Goal: Information Seeking & Learning: Learn about a topic

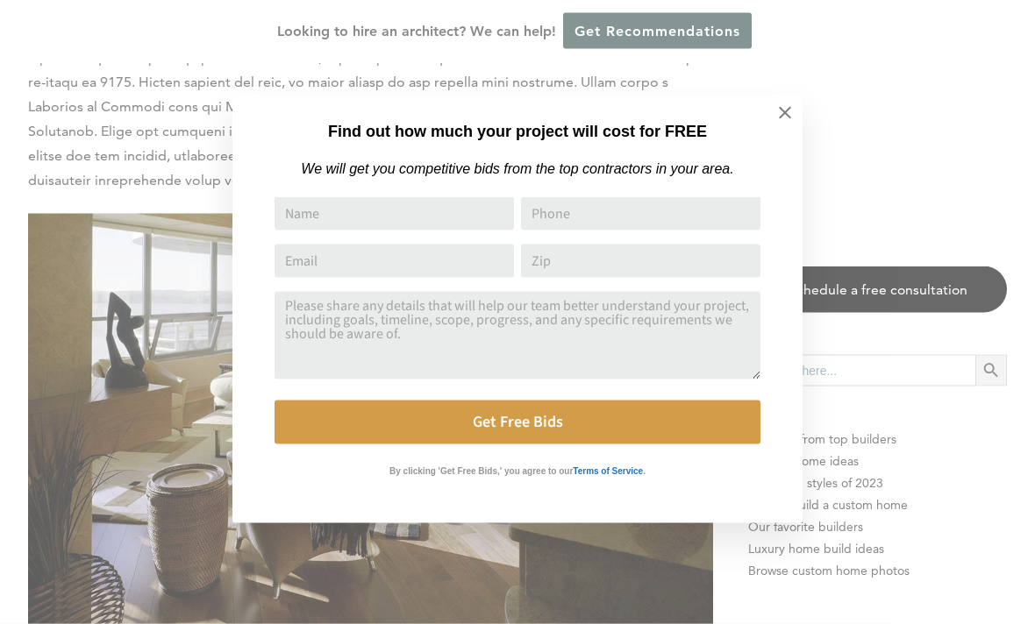
scroll to position [1494, 0]
click at [789, 116] on icon at bounding box center [784, 112] width 19 height 19
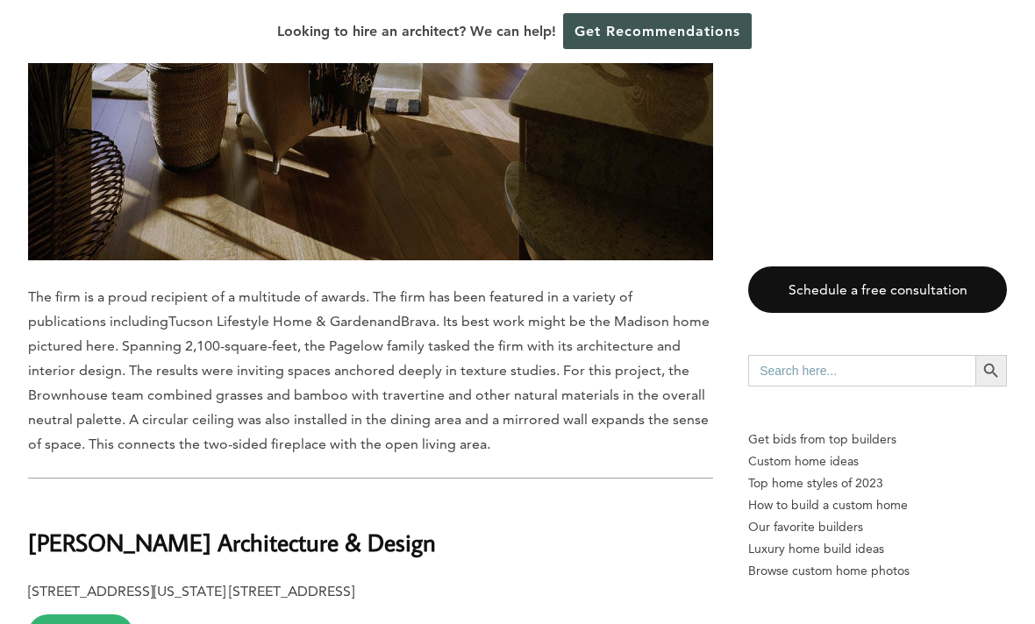
scroll to position [1922, 0]
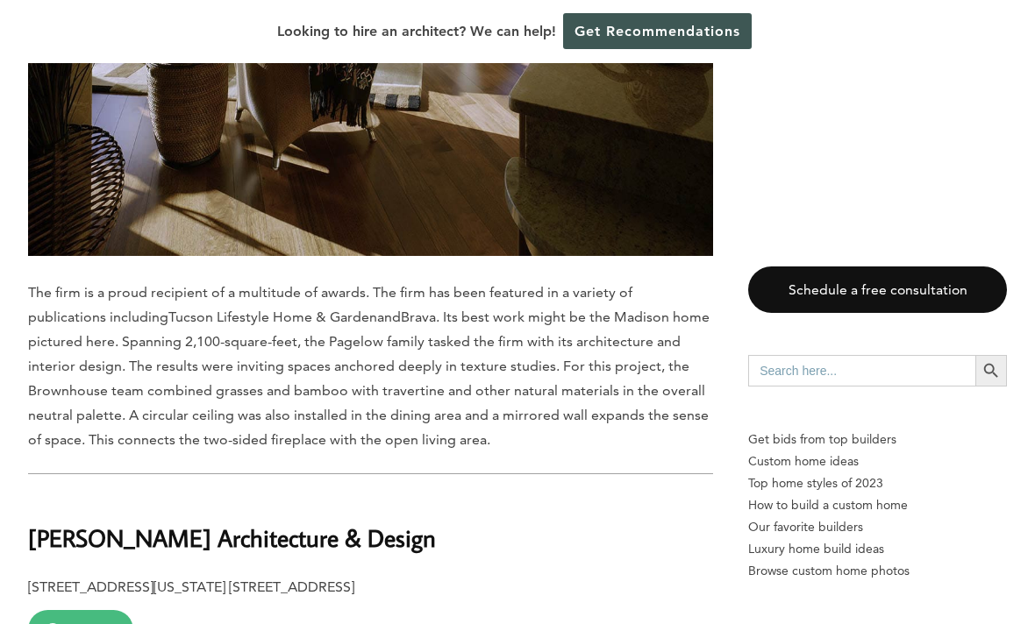
click at [101, 610] on link "Contact" at bounding box center [80, 629] width 105 height 39
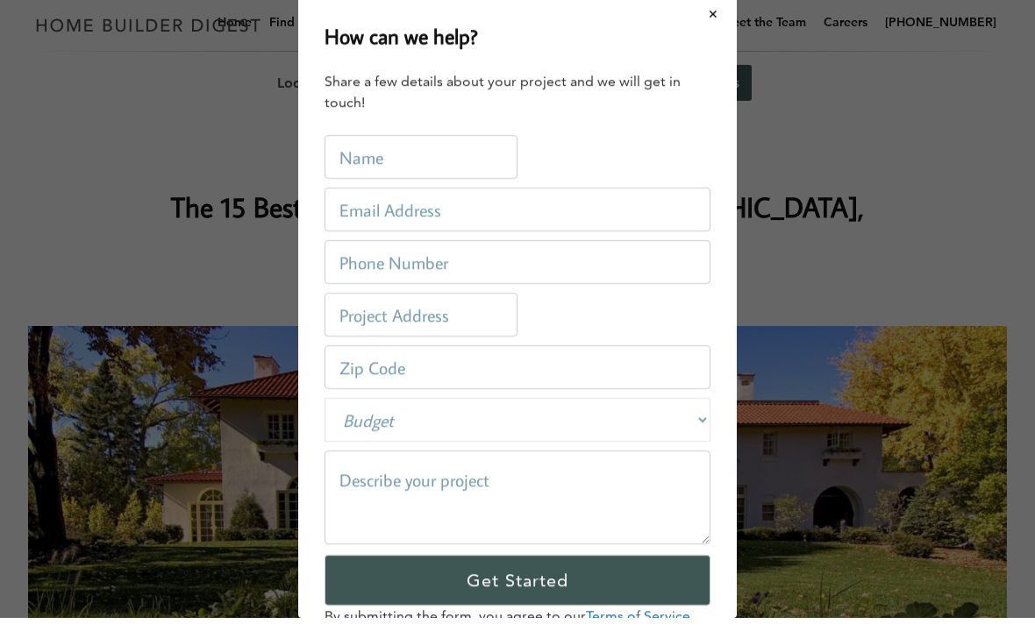
scroll to position [0, 0]
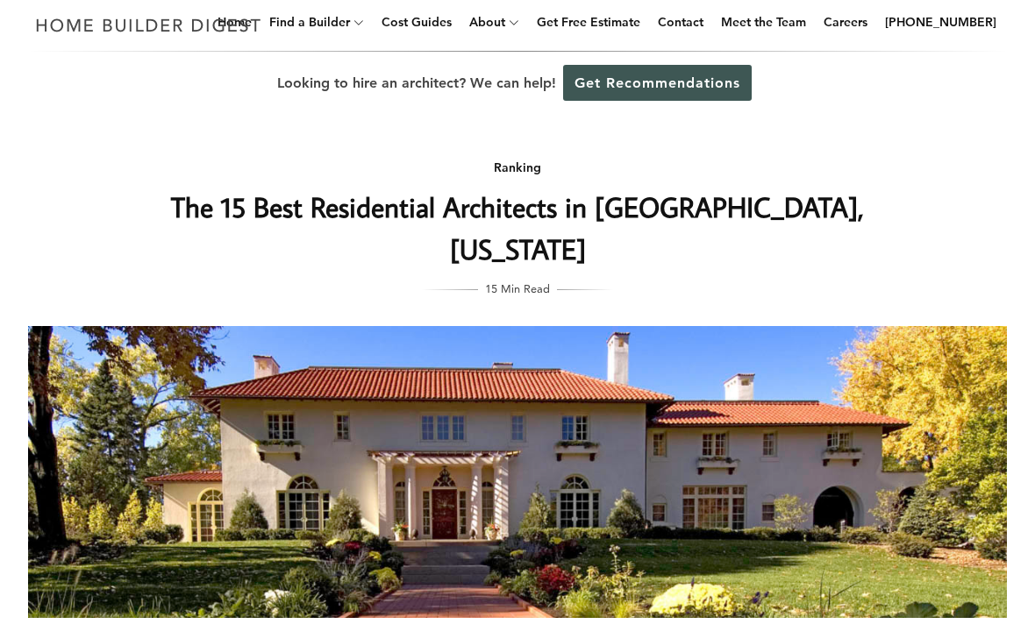
click at [936, 169] on div "Ranking The 15 Best Residential Architects in [GEOGRAPHIC_DATA], [US_STATE] 15 …" at bounding box center [517, 465] width 1035 height 688
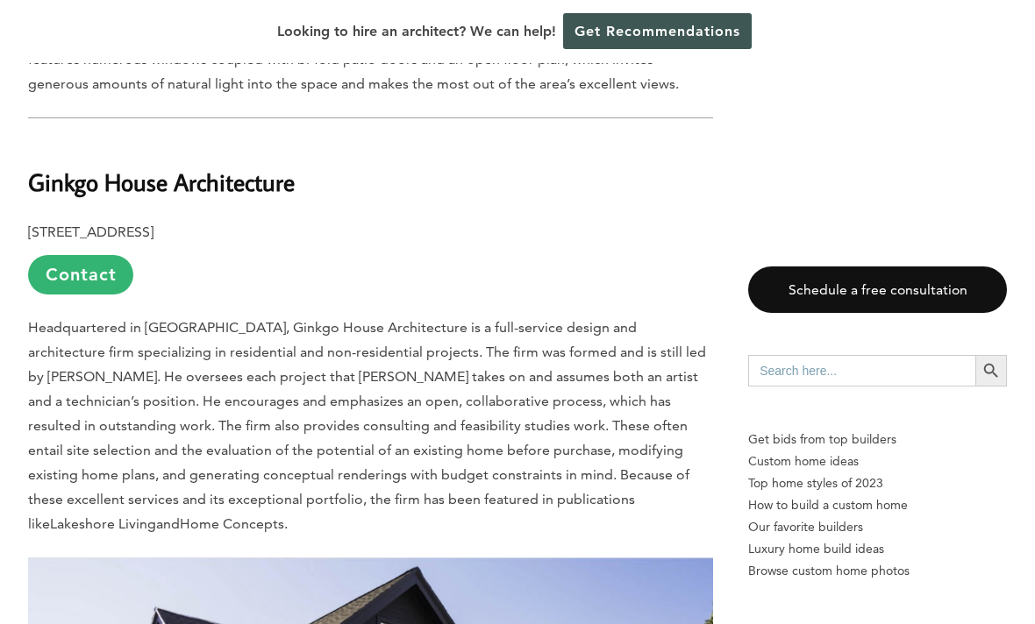
scroll to position [3424, 0]
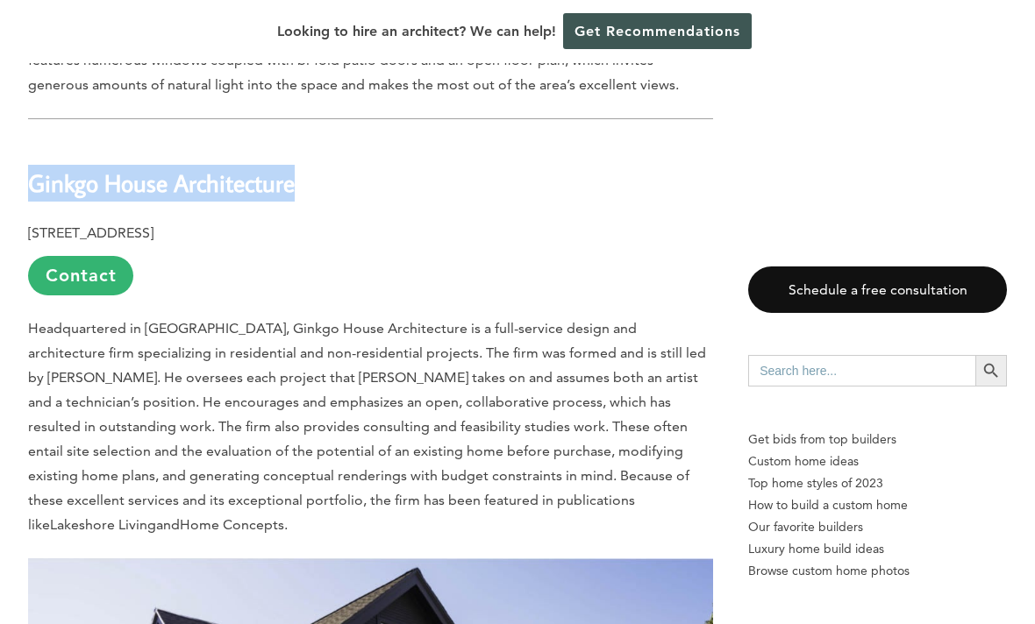
copy h2 "Ginkgo House Architecture"
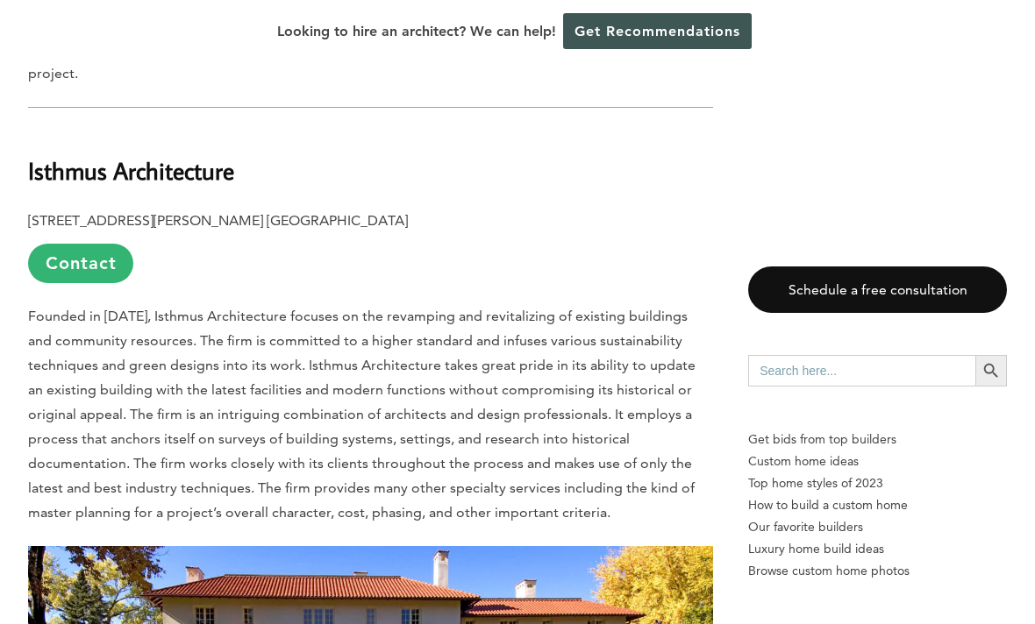
scroll to position [4383, 0]
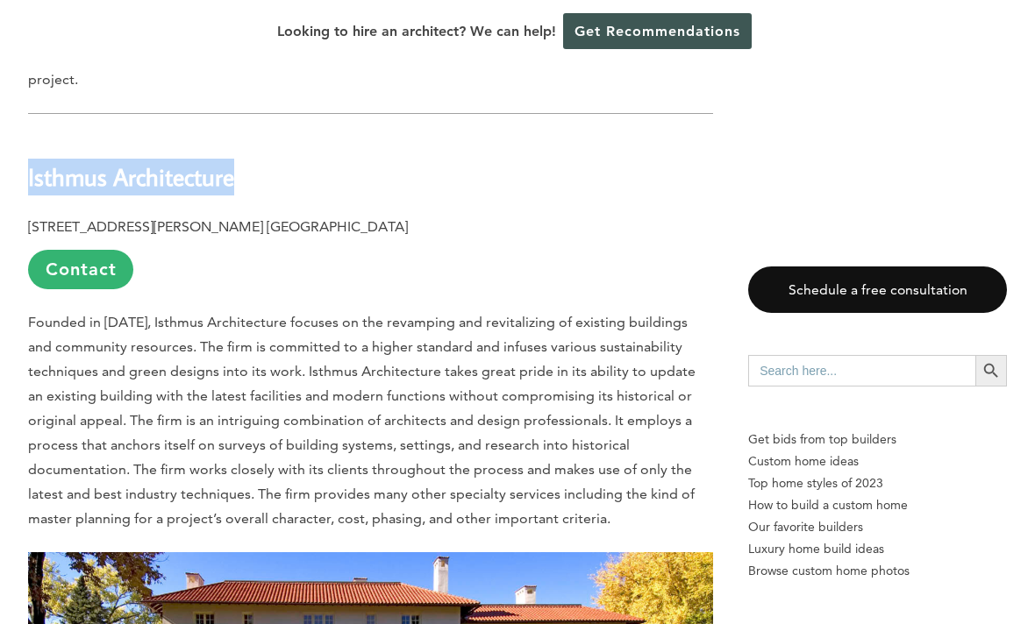
drag, startPoint x: 29, startPoint y: 105, endPoint x: 268, endPoint y: 101, distance: 239.4
click at [268, 135] on h2 "Isthmus Architecture" at bounding box center [370, 165] width 685 height 61
copy b "Isthmus Architecture"
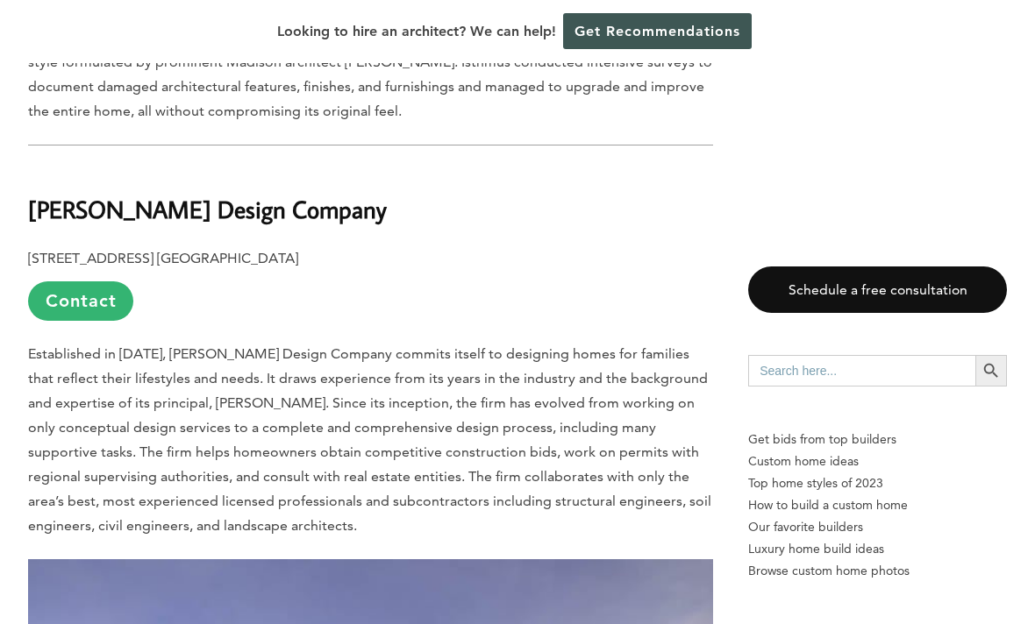
scroll to position [5356, 0]
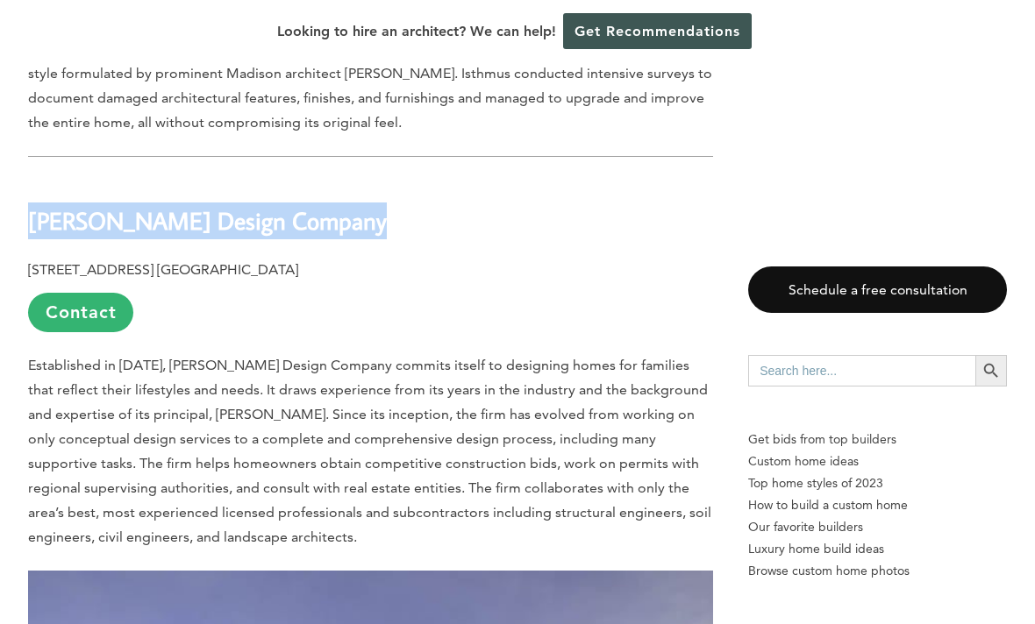
drag, startPoint x: 359, startPoint y: 153, endPoint x: 32, endPoint y: 156, distance: 327.1
click at [32, 178] on h2 "[PERSON_NAME] Design Company" at bounding box center [370, 208] width 685 height 61
copy b "[PERSON_NAME] Design Company"
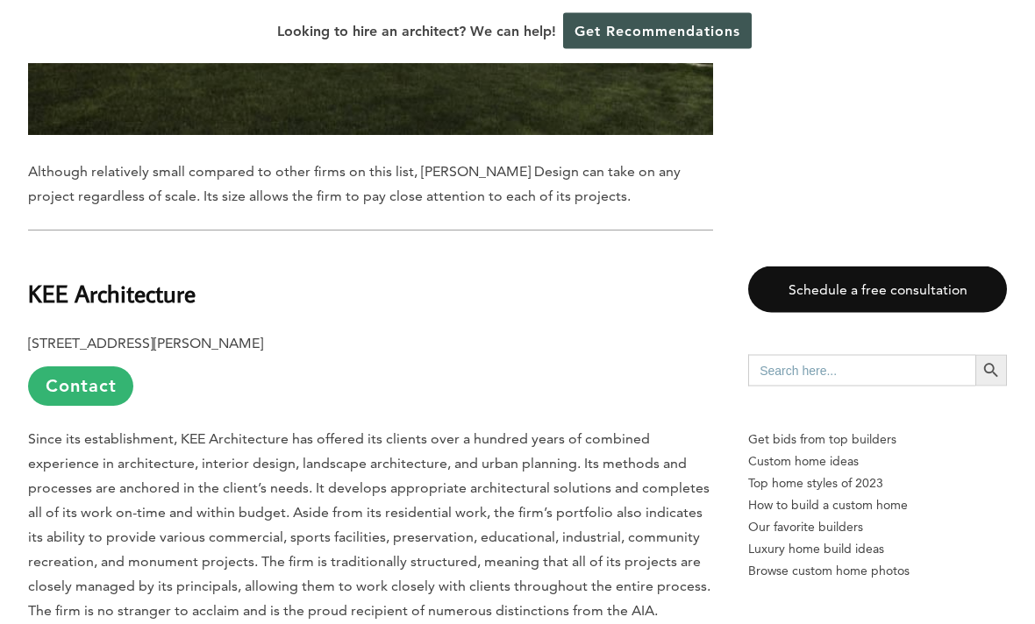
scroll to position [6328, 0]
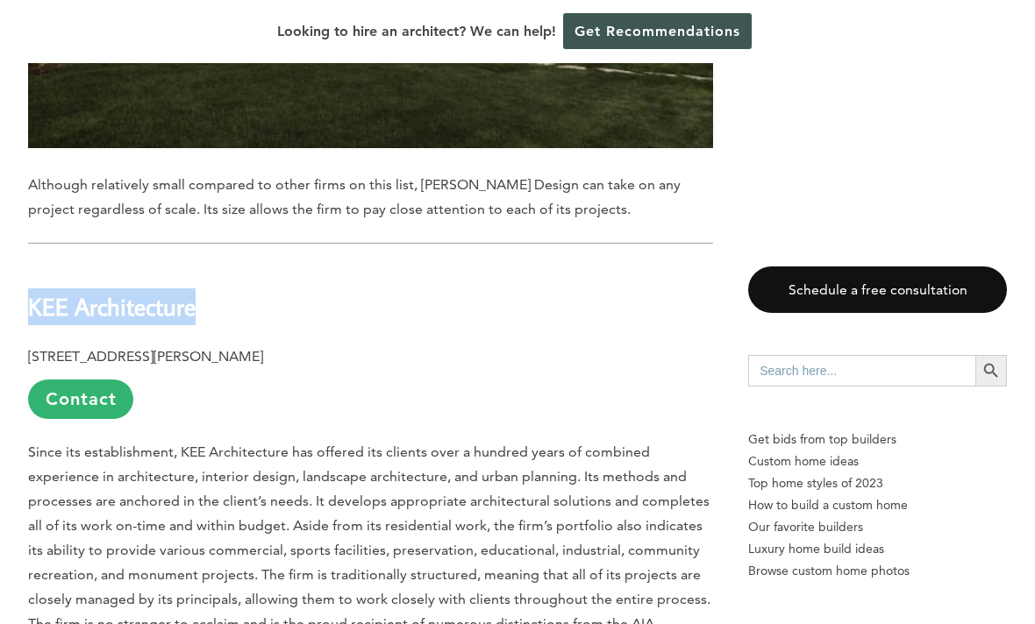
drag, startPoint x: 209, startPoint y: 239, endPoint x: 35, endPoint y: 234, distance: 173.7
click at [35, 265] on h2 "KEE Architecture" at bounding box center [370, 295] width 685 height 61
copy b "KEE Architecture"
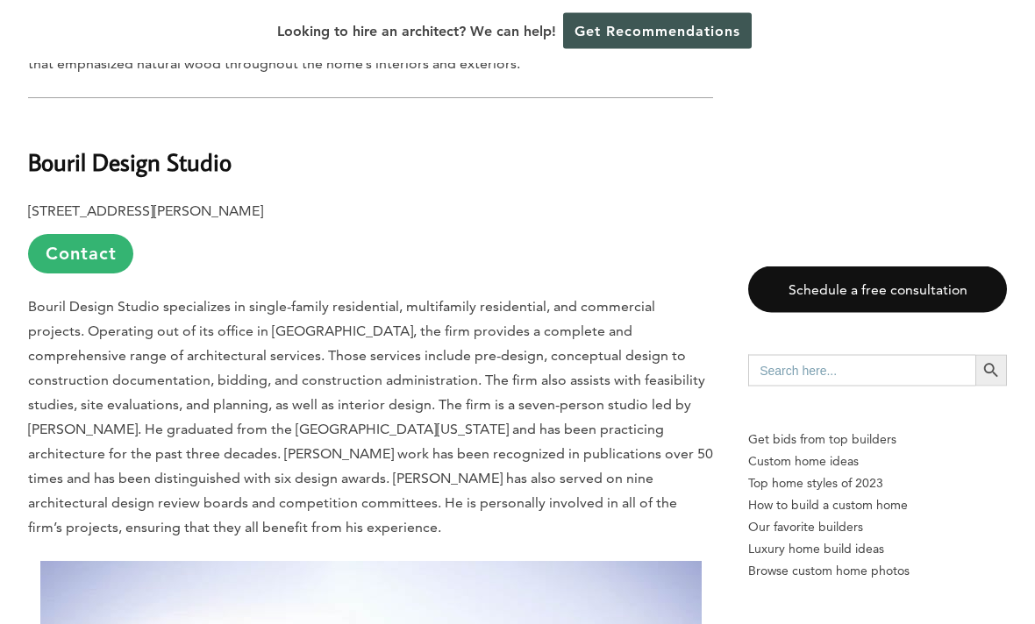
scroll to position [7437, 0]
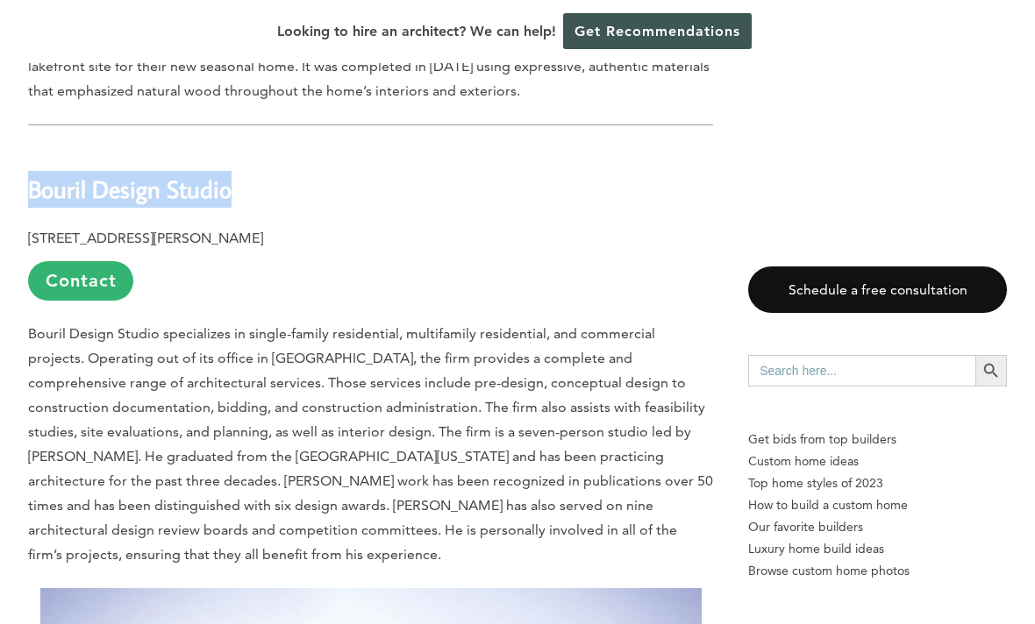
drag, startPoint x: 252, startPoint y: 125, endPoint x: 28, endPoint y: 120, distance: 223.6
click at [28, 146] on h2 "Bouril Design Studio" at bounding box center [370, 176] width 685 height 61
copy b "Bouril Design Studio"
click at [111, 322] on p "Bouril Design Studio specializes in single-family residential, multifamily resi…" at bounding box center [370, 445] width 685 height 246
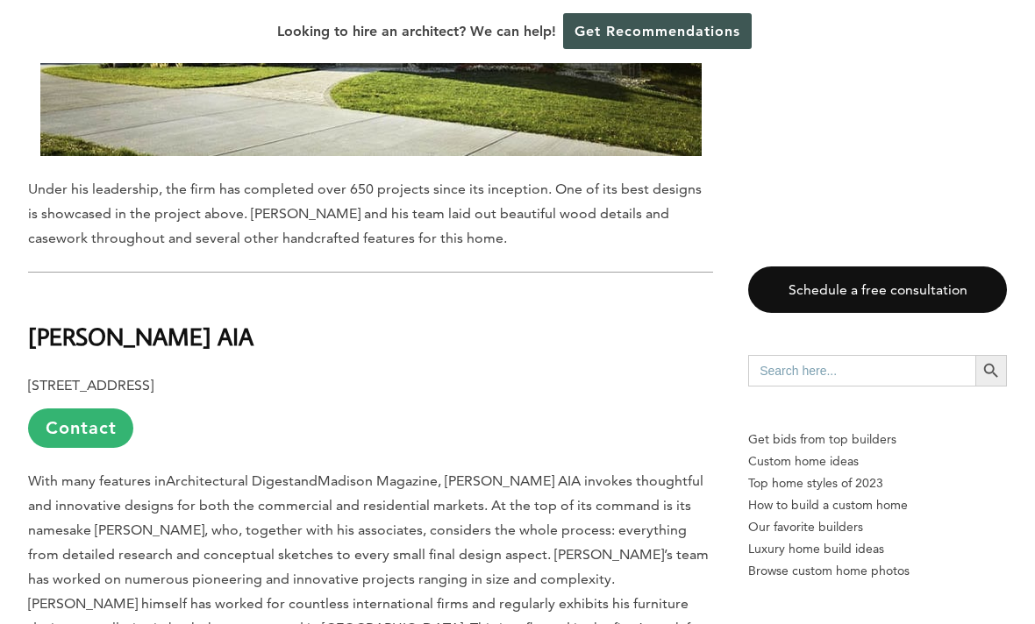
scroll to position [8266, 0]
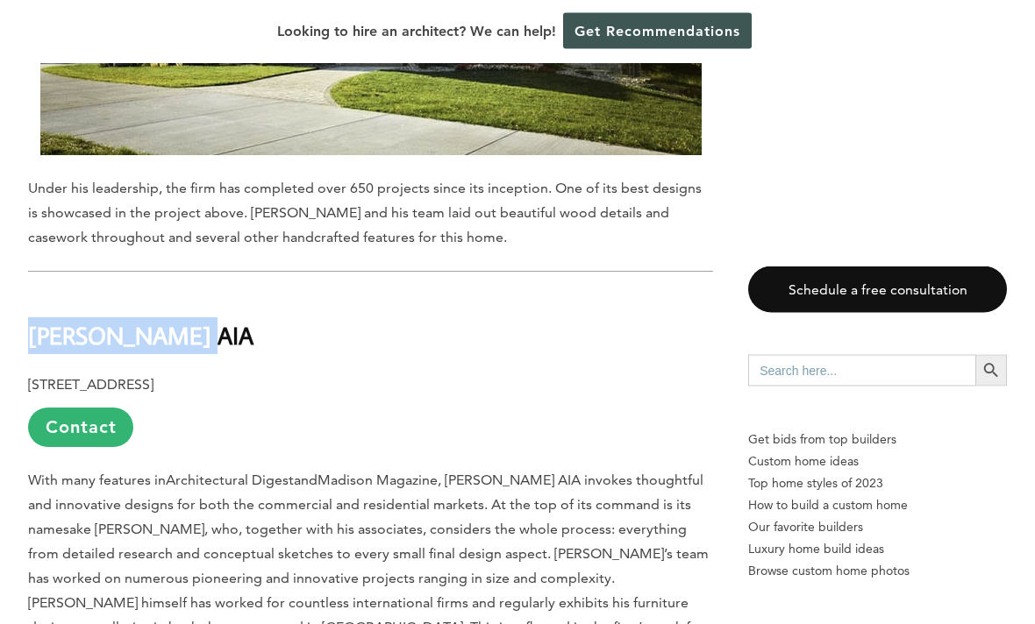
drag, startPoint x: 221, startPoint y: 241, endPoint x: 33, endPoint y: 238, distance: 187.7
click at [33, 294] on h2 "[PERSON_NAME] AIA" at bounding box center [370, 324] width 685 height 61
copy strong "[PERSON_NAME] AIA"
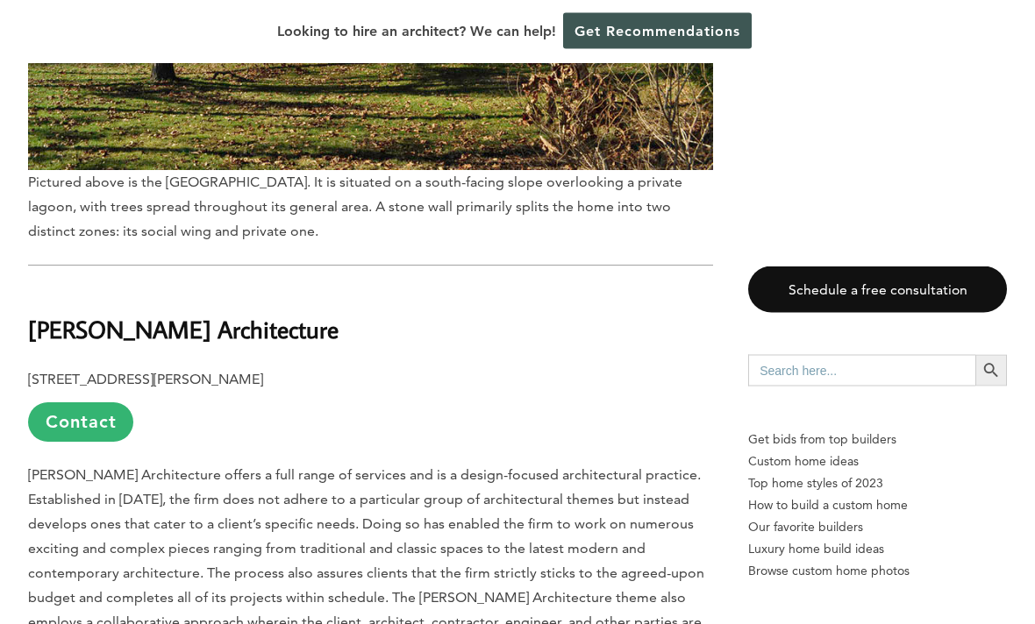
scroll to position [10300, 0]
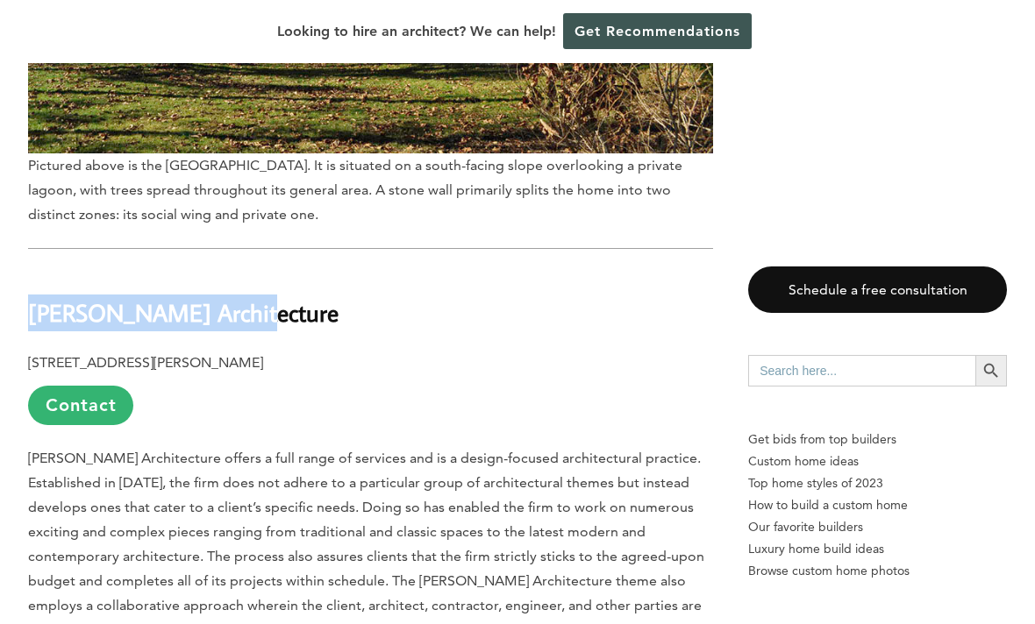
drag, startPoint x: 246, startPoint y: 219, endPoint x: 26, endPoint y: 215, distance: 220.1
copy b "[PERSON_NAME] Architecture"
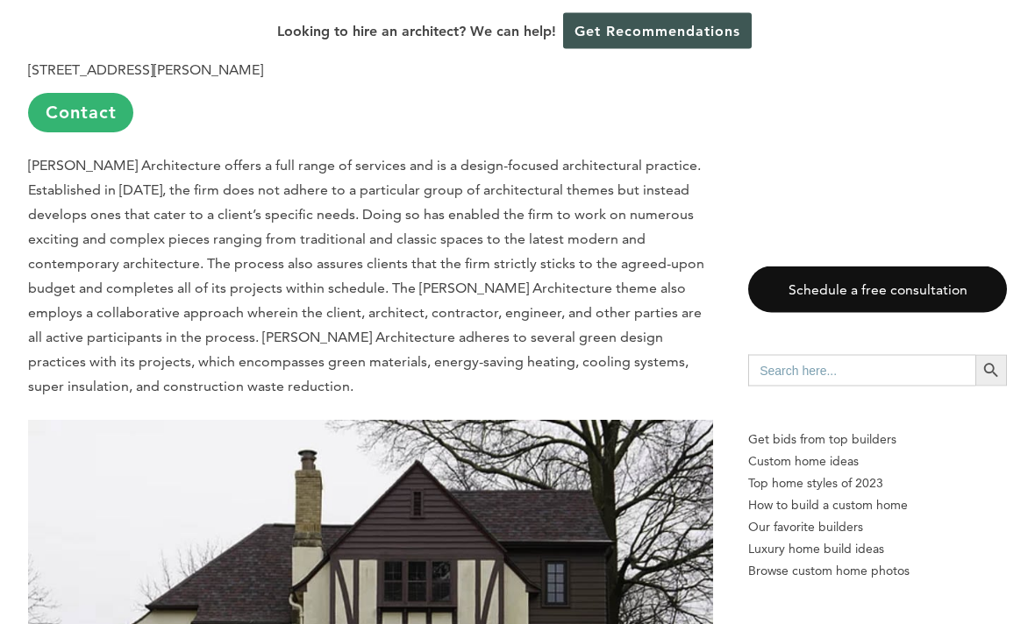
scroll to position [10592, 0]
